Goal: Complete application form: Complete application form

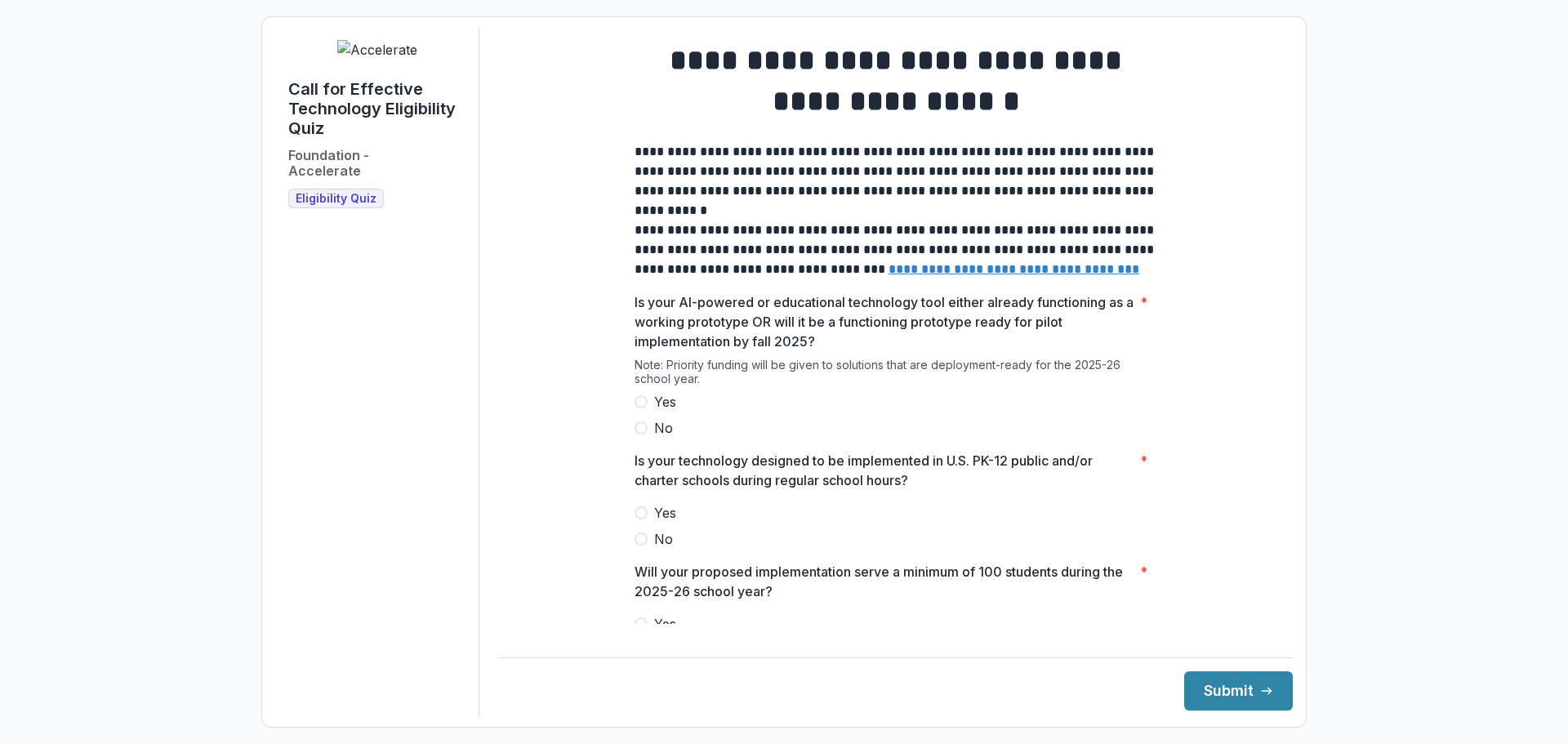
click at [641, 408] on span at bounding box center [641, 402] width 13 height 13
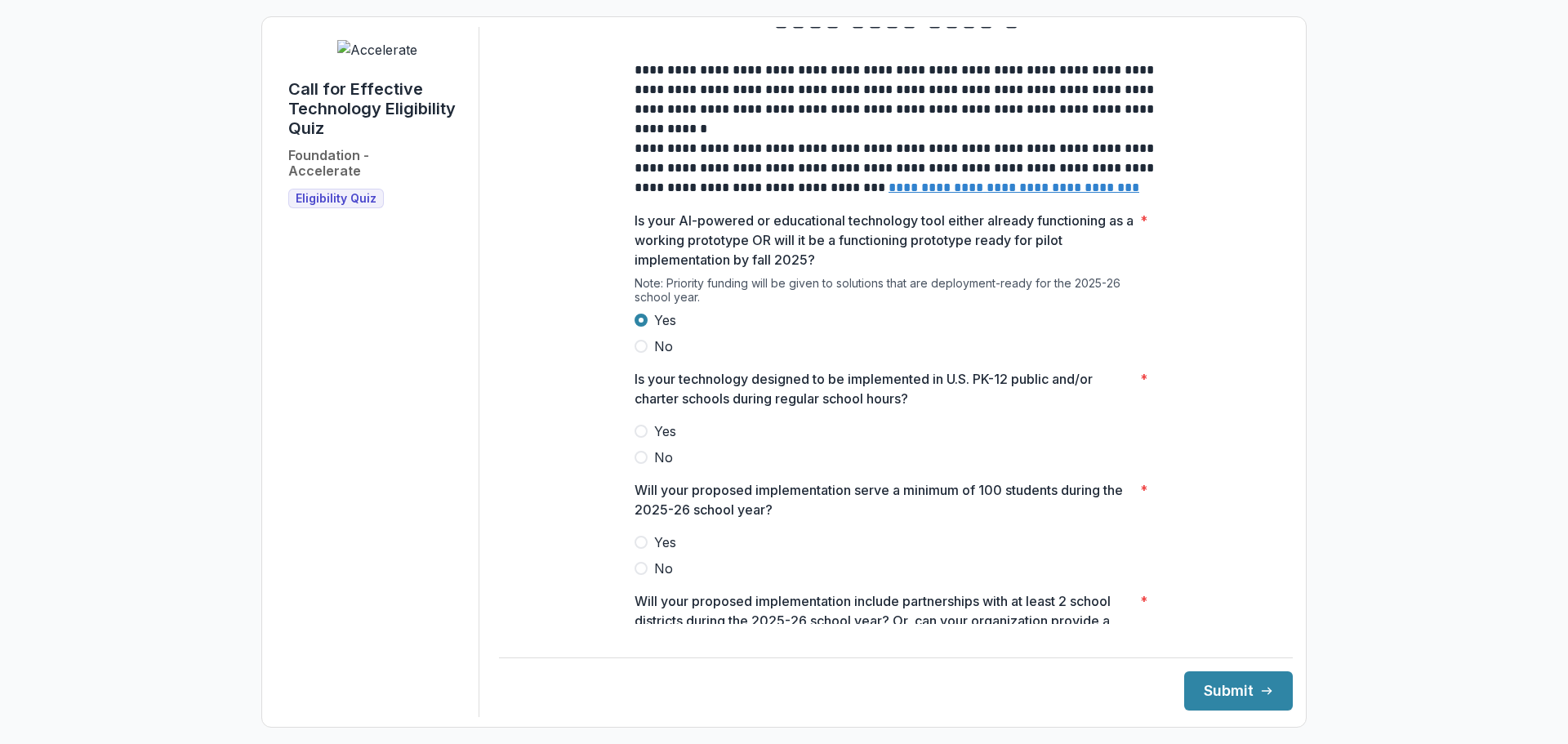
click at [645, 440] on label "Yes" at bounding box center [896, 432] width 523 height 20
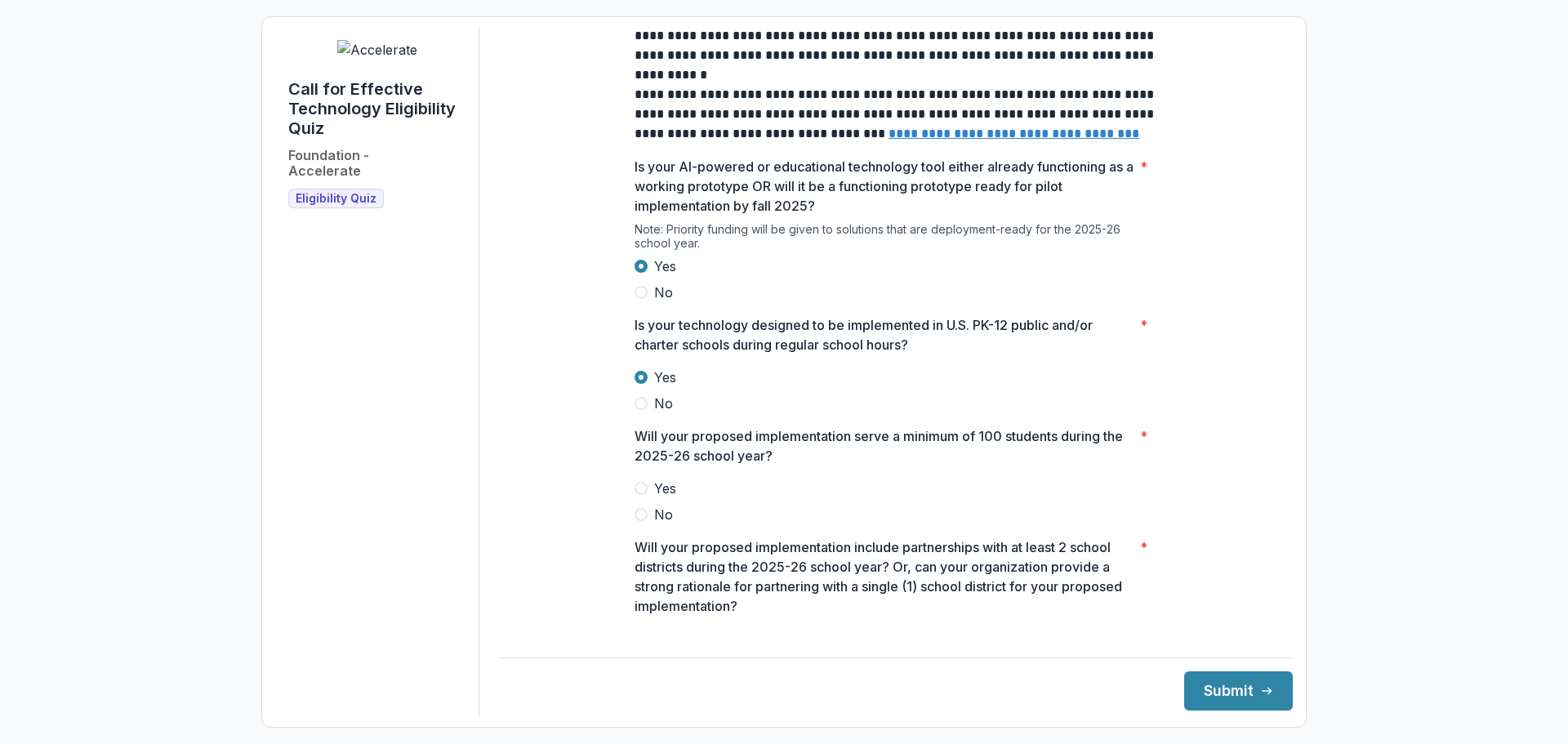
scroll to position [163, 0]
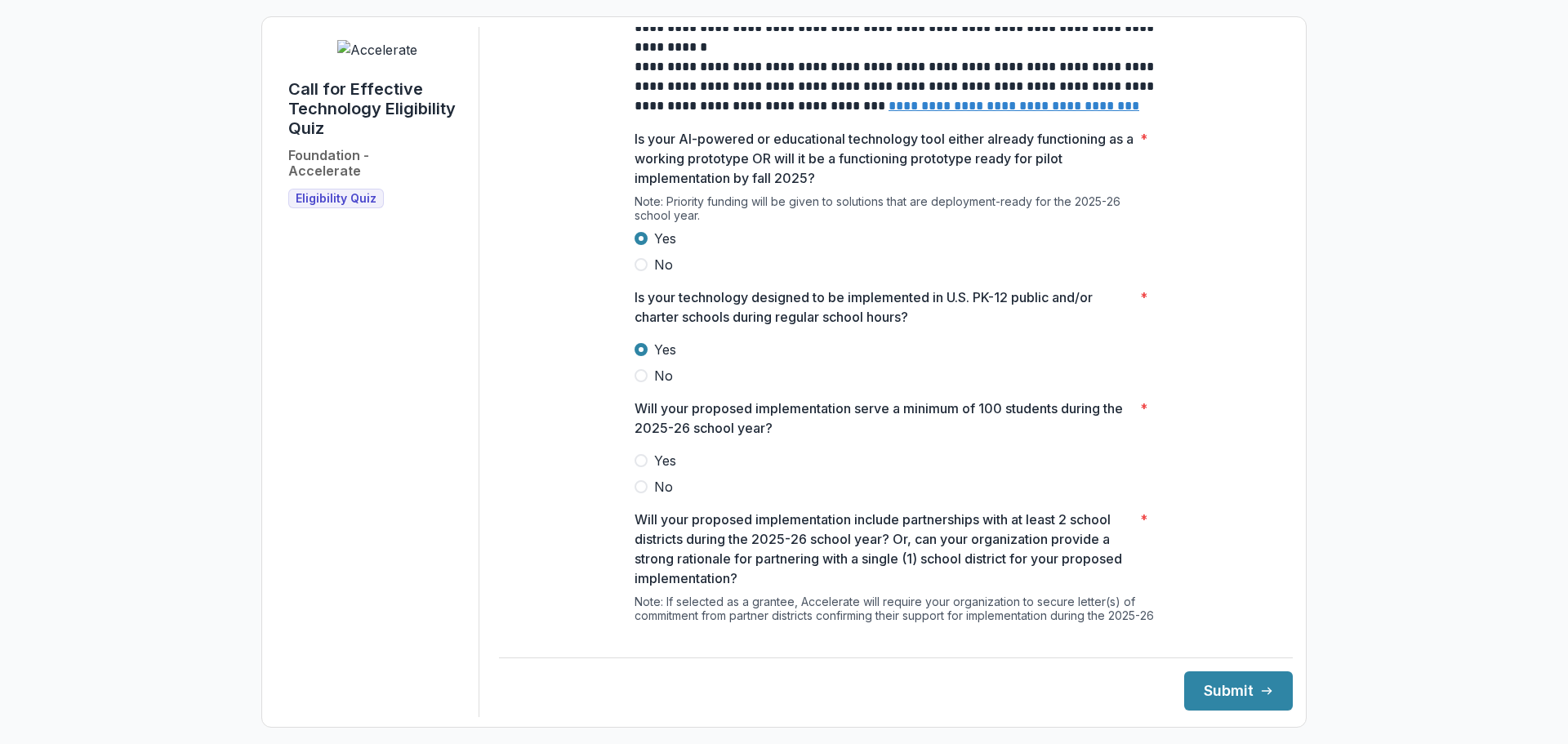
click at [665, 470] on span "Yes" at bounding box center [665, 461] width 22 height 20
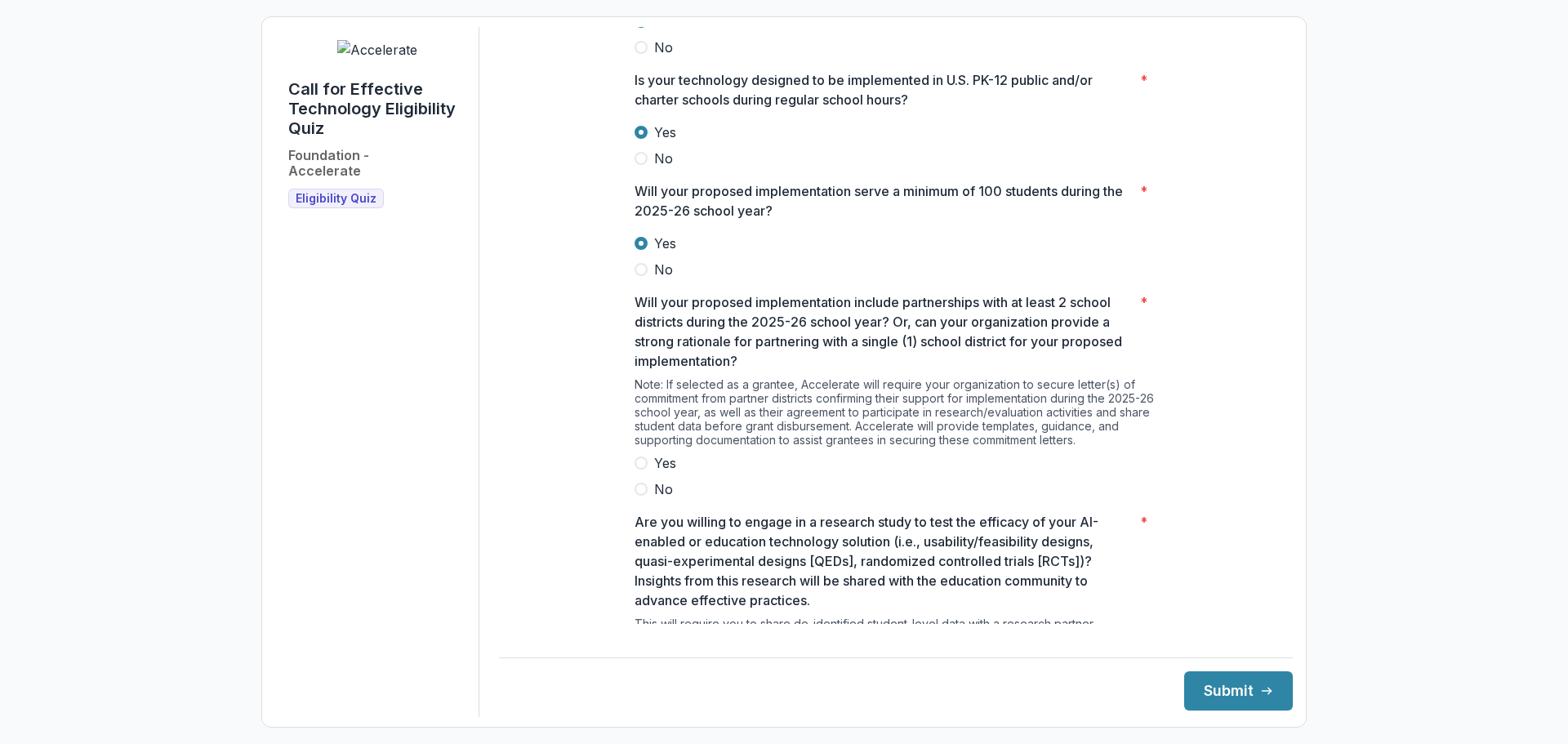
scroll to position [408, 0]
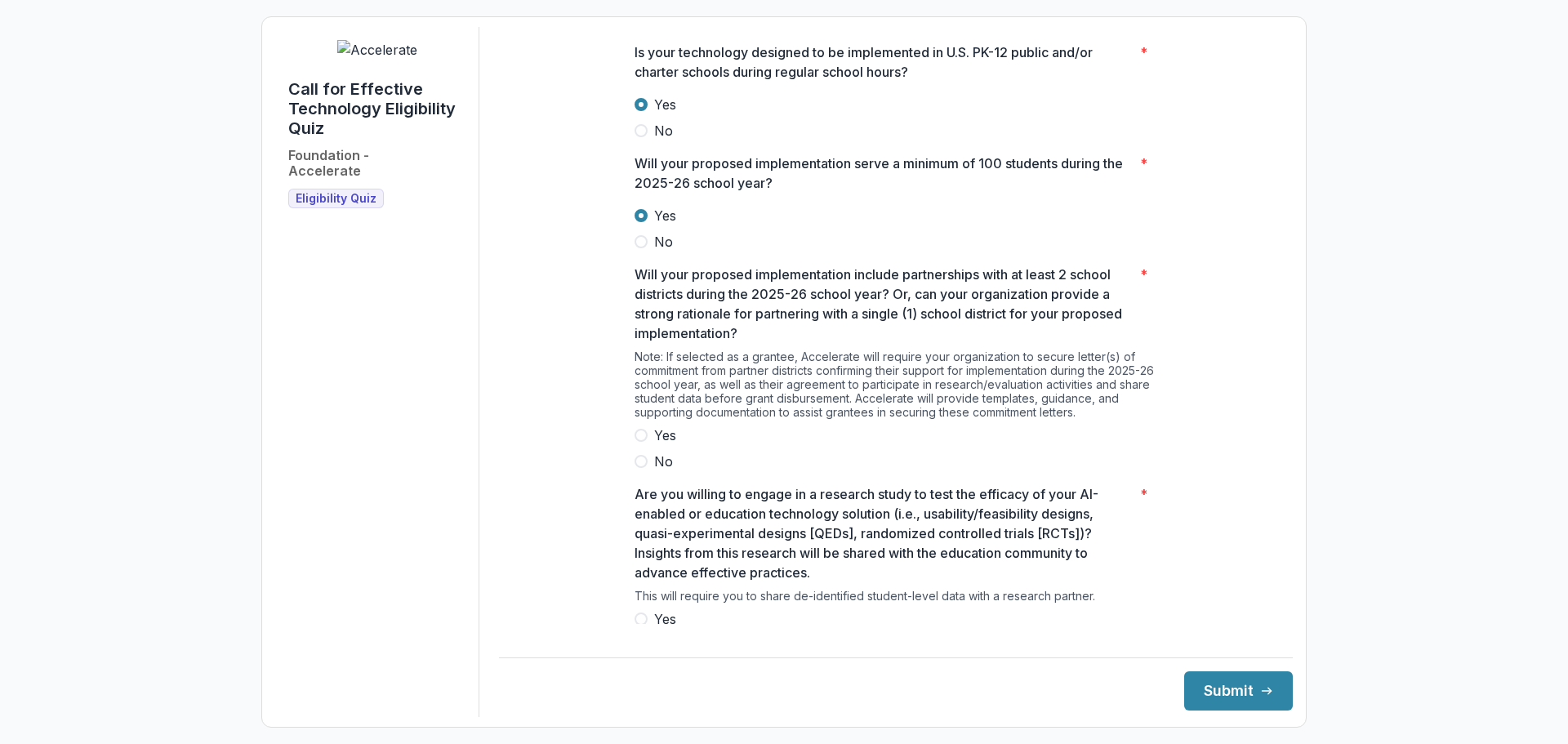
click at [666, 445] on span "Yes" at bounding box center [665, 435] width 22 height 20
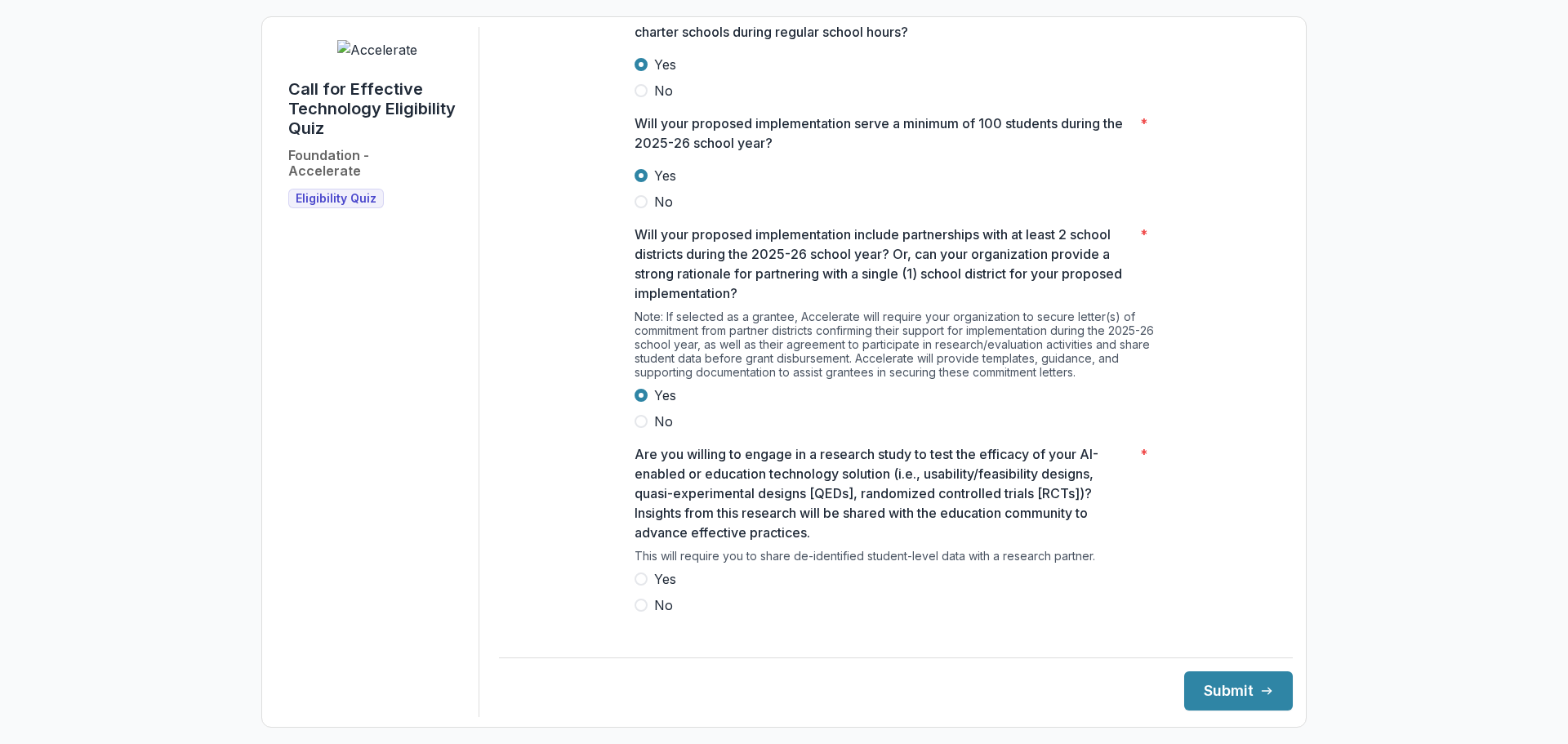
scroll to position [466, 0]
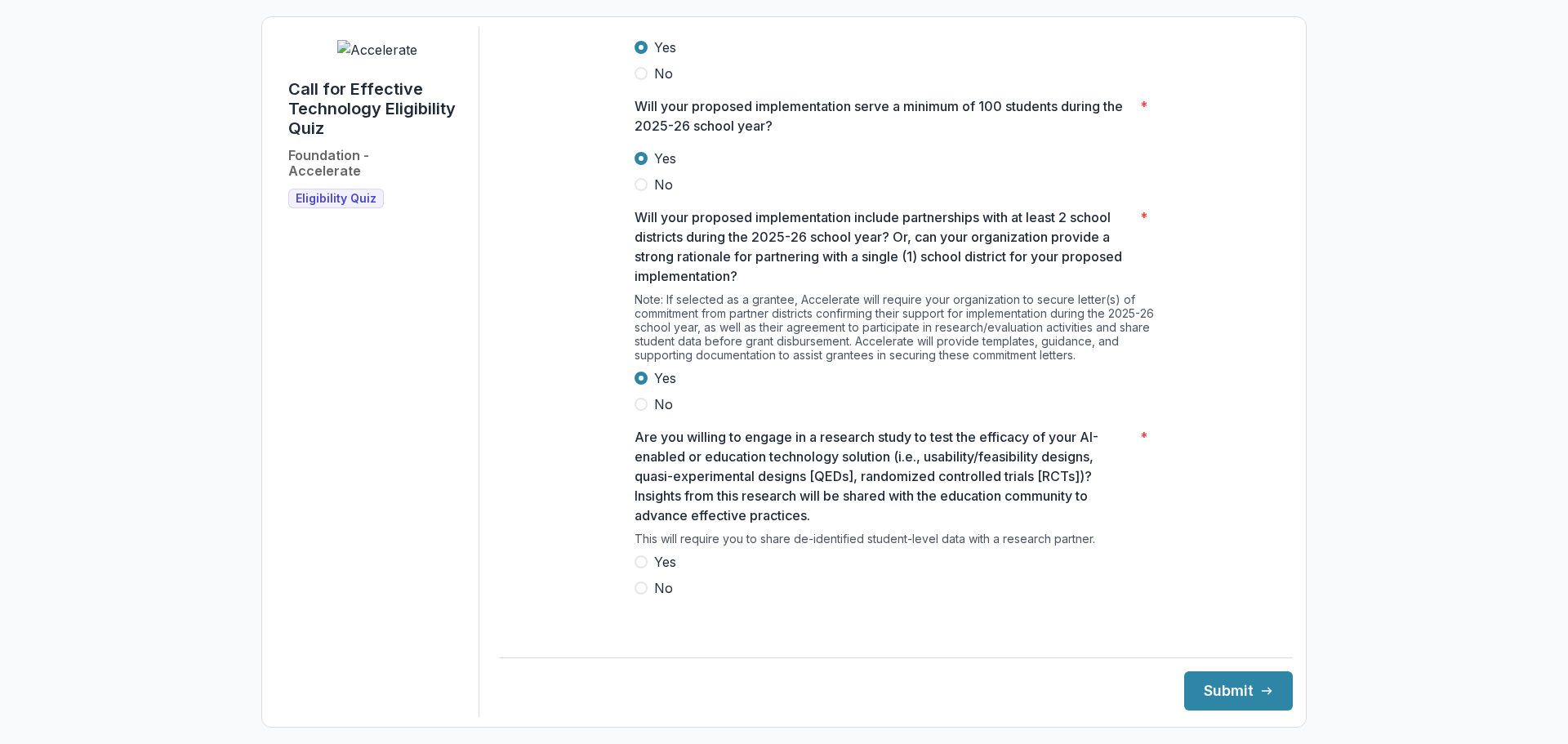
click at [665, 572] on span "Yes" at bounding box center [665, 562] width 22 height 20
click at [1202, 679] on button "Submit" at bounding box center [1238, 691] width 108 height 39
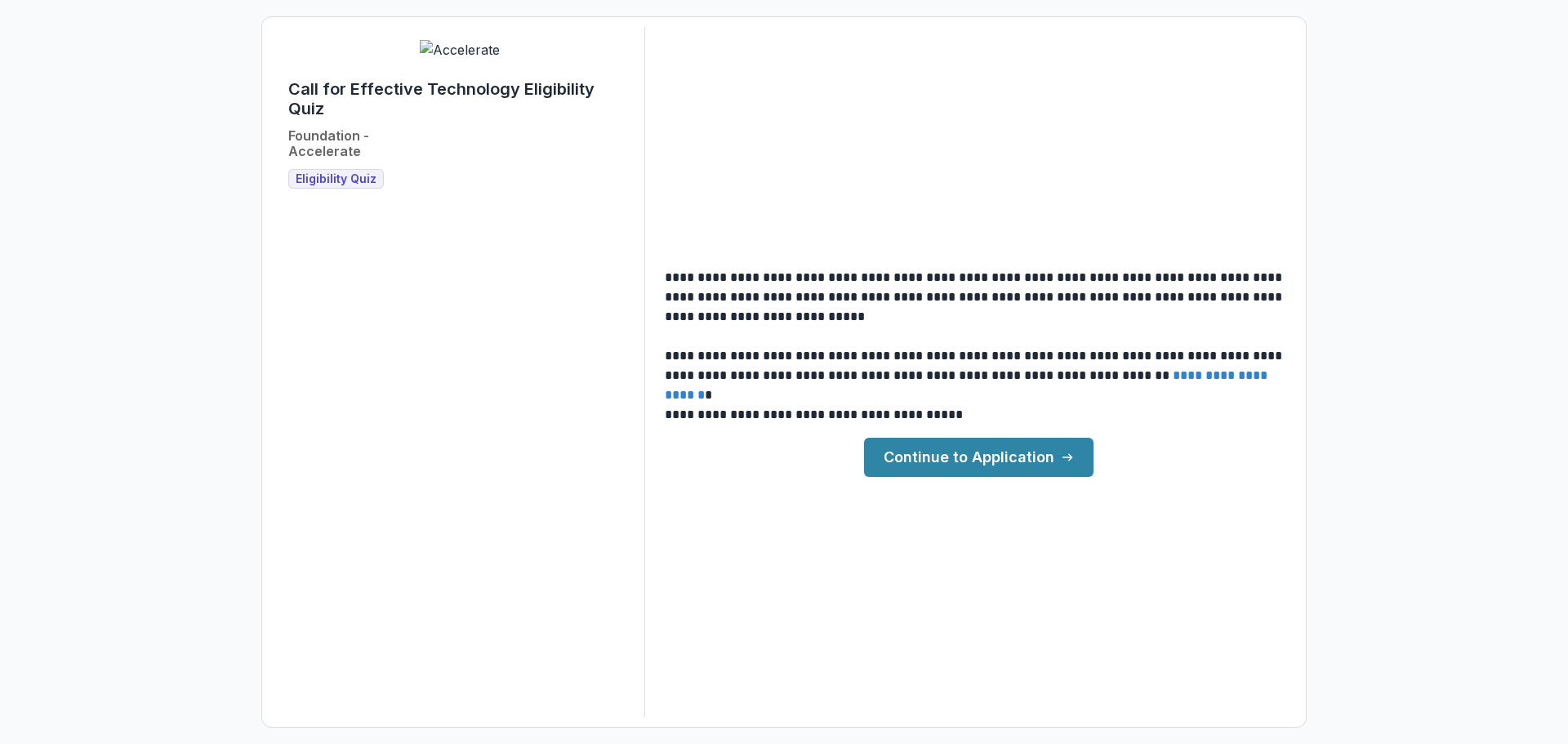
click at [944, 460] on link "Continue to Application" at bounding box center [979, 458] width 229 height 39
